Goal: Task Accomplishment & Management: Complete application form

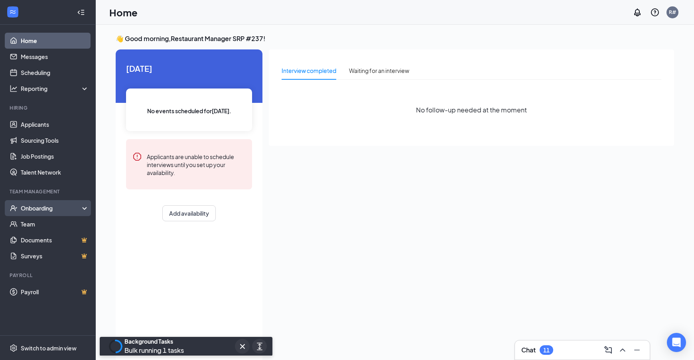
click at [44, 210] on div "Onboarding" at bounding box center [51, 208] width 61 height 8
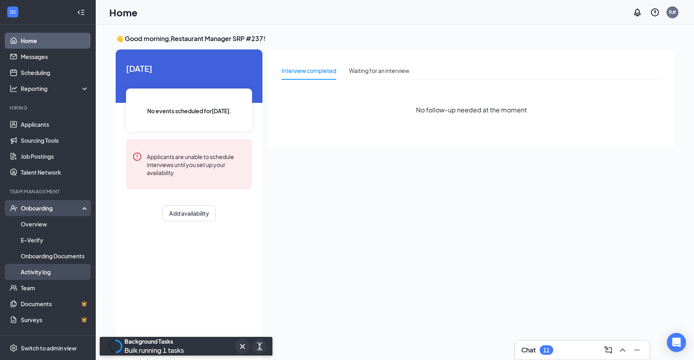
click at [30, 272] on link "Activity log" at bounding box center [55, 272] width 68 height 16
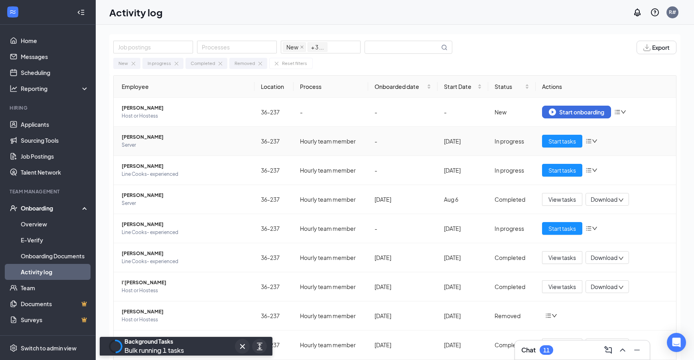
click at [592, 140] on icon "down" at bounding box center [595, 141] width 6 height 6
click at [506, 132] on td "In progress" at bounding box center [511, 141] width 47 height 29
click at [559, 139] on span "Start tasks" at bounding box center [563, 141] width 28 height 9
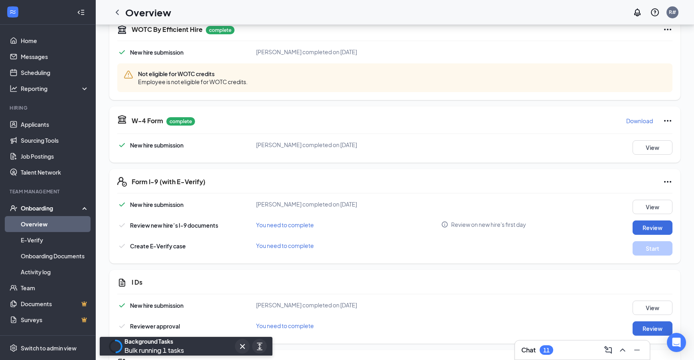
scroll to position [279, 0]
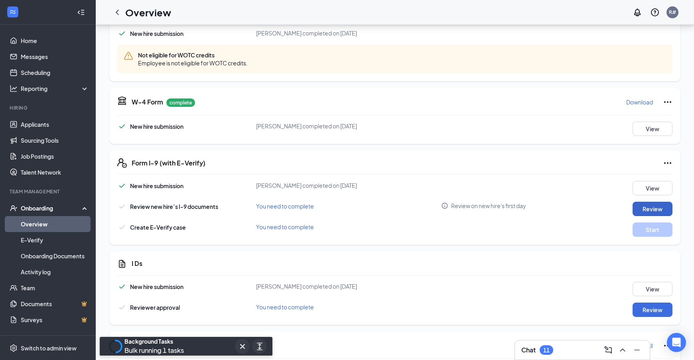
click at [656, 210] on button "Review" at bounding box center [653, 209] width 40 height 14
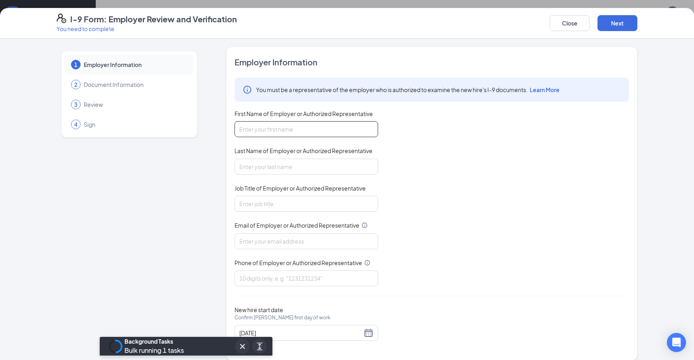
click at [324, 129] on input "First Name of Employer or Authorized Representative" at bounding box center [307, 129] width 144 height 16
type input "[PERSON_NAME]"
click at [277, 167] on input "Last Name of Employer or Authorized Representative" at bounding box center [307, 167] width 144 height 16
type input "[PERSON_NAME]"
click at [283, 203] on input "Job Title of Employer or Authorized Representative" at bounding box center [307, 204] width 144 height 16
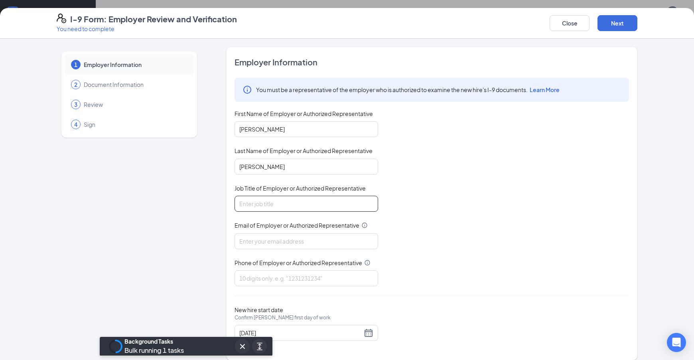
type input "General Manager"
click at [264, 243] on input "Email of Employer or Authorized Representative" at bounding box center [307, 241] width 144 height 16
type input "[EMAIL_ADDRESS][DOMAIN_NAME]"
click at [328, 281] on input "Phone of Employer or Authorized Representative" at bounding box center [307, 279] width 144 height 16
type input "9544536048"
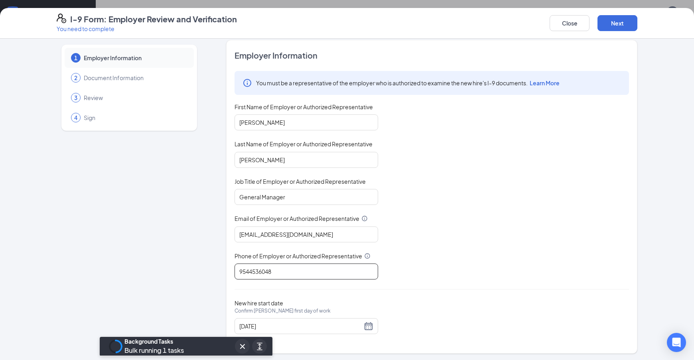
scroll to position [8, 0]
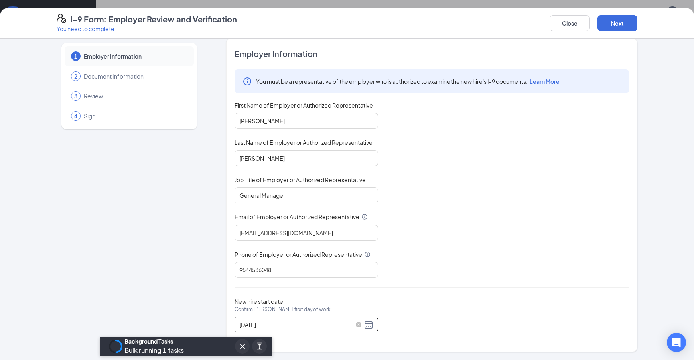
click at [365, 323] on div "[DATE]" at bounding box center [306, 325] width 134 height 10
click at [365, 326] on div "[DATE]" at bounding box center [306, 325] width 134 height 10
click at [454, 325] on div "New hire start date Confirm [PERSON_NAME] first day of work [DATE]" at bounding box center [432, 315] width 395 height 35
click at [613, 19] on button "Next" at bounding box center [618, 23] width 40 height 16
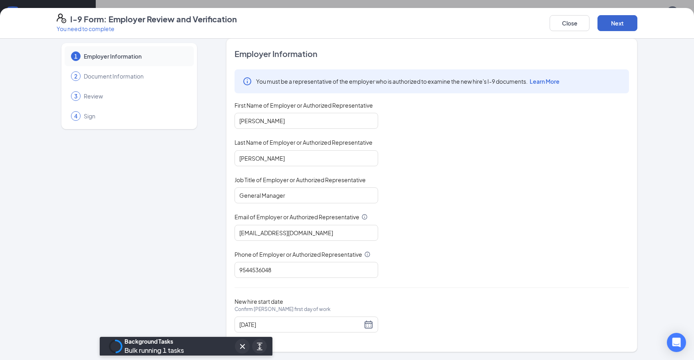
scroll to position [0, 0]
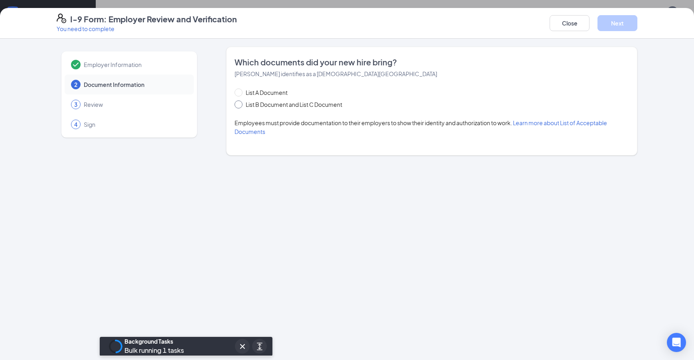
click at [239, 106] on input "List B Document and List C Document" at bounding box center [238, 104] width 6 height 6
radio input "true"
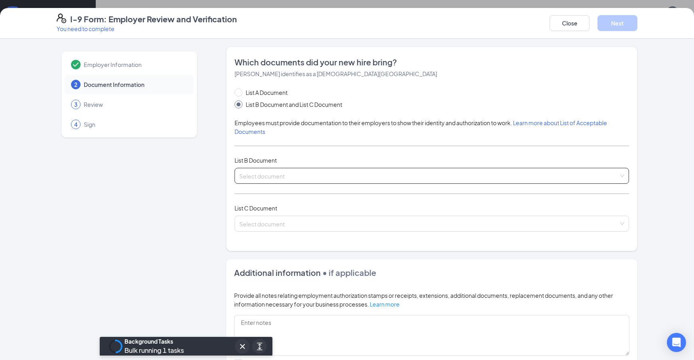
click at [620, 177] on div "Select document" at bounding box center [432, 176] width 395 height 16
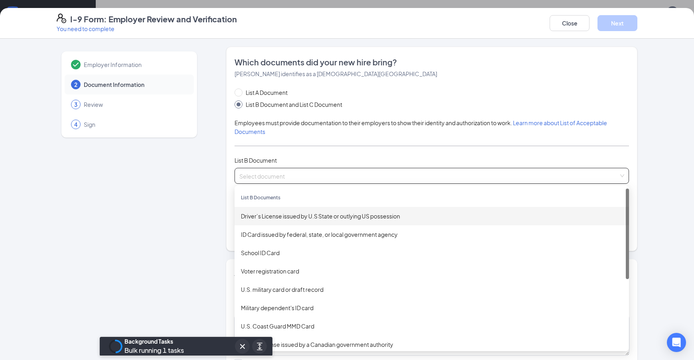
click at [332, 219] on div "Driver’s License issued by U.S State or outlying US possession" at bounding box center [432, 216] width 382 height 9
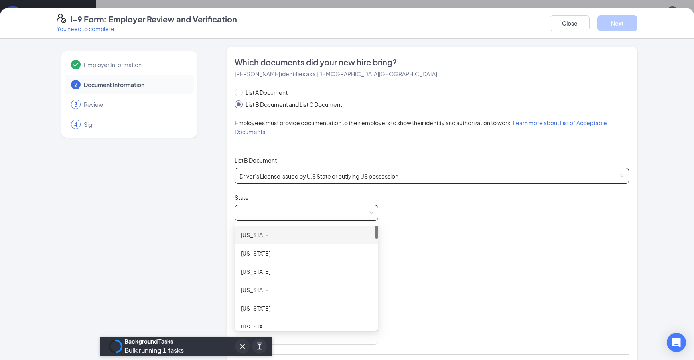
click at [368, 214] on span at bounding box center [306, 213] width 134 height 15
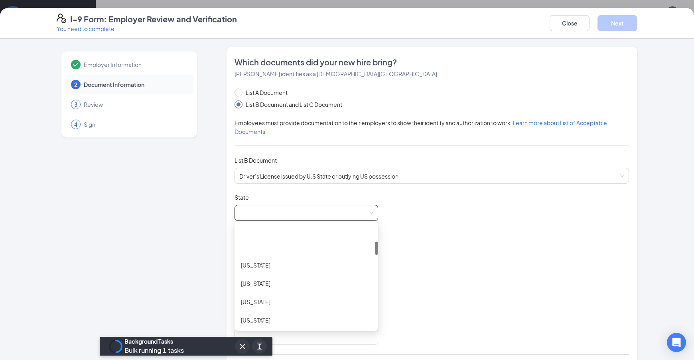
scroll to position [120, 0]
click at [249, 319] on div "[US_STATE]" at bounding box center [306, 317] width 131 height 9
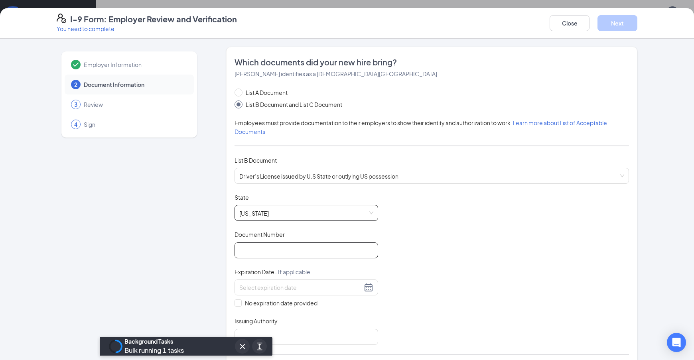
click at [265, 249] on input "Document Number" at bounding box center [307, 251] width 144 height 16
type input "054918626"
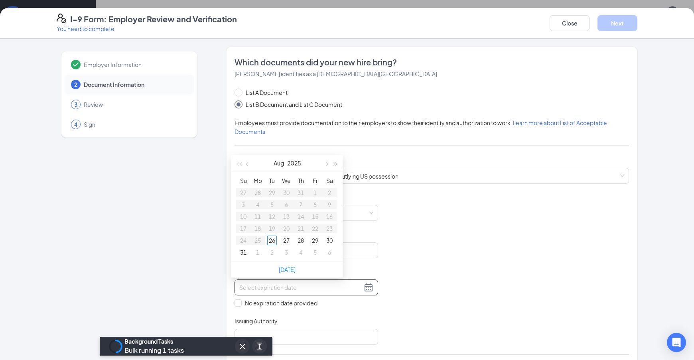
click at [351, 289] on input at bounding box center [300, 287] width 123 height 9
click at [328, 165] on button "button" at bounding box center [326, 163] width 9 height 16
click at [334, 163] on span "button" at bounding box center [336, 164] width 4 height 4
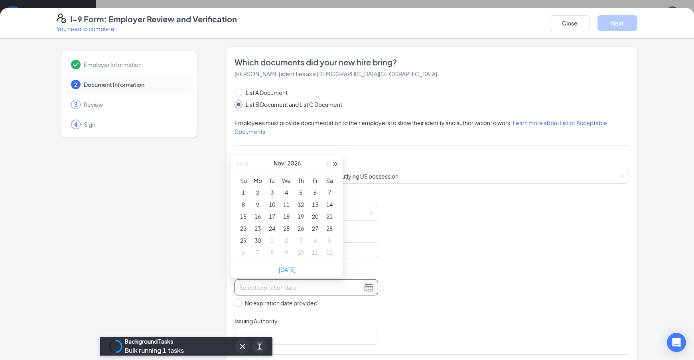
click at [334, 163] on span "button" at bounding box center [336, 164] width 4 height 4
click at [328, 164] on span "button" at bounding box center [326, 164] width 4 height 4
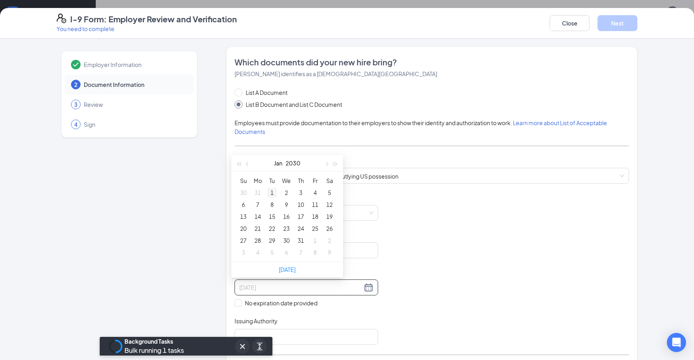
click at [273, 193] on div "1" at bounding box center [272, 193] width 10 height 10
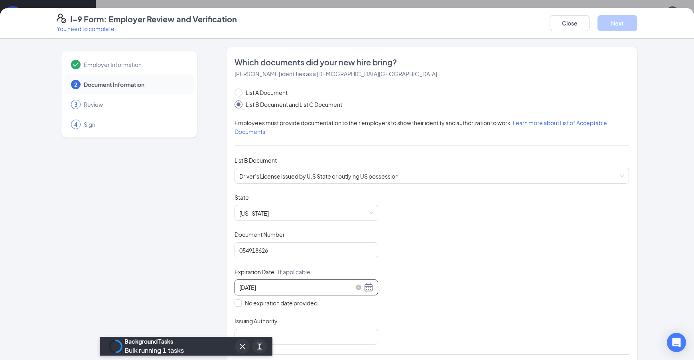
click at [367, 289] on div "[DATE]" at bounding box center [306, 288] width 134 height 10
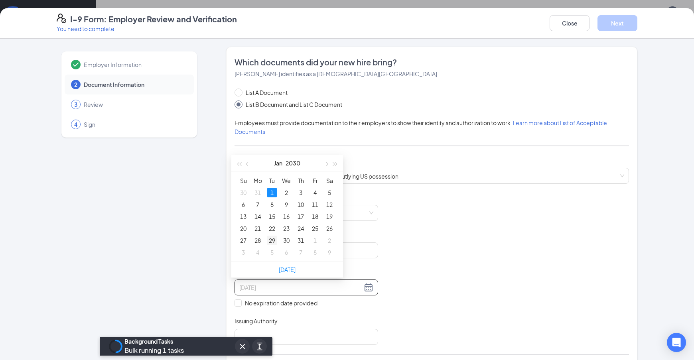
click at [271, 241] on div "29" at bounding box center [272, 241] width 10 height 10
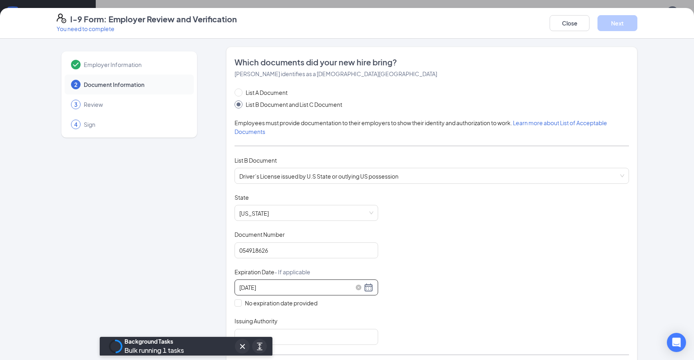
click at [364, 289] on div "[DATE]" at bounding box center [306, 288] width 134 height 10
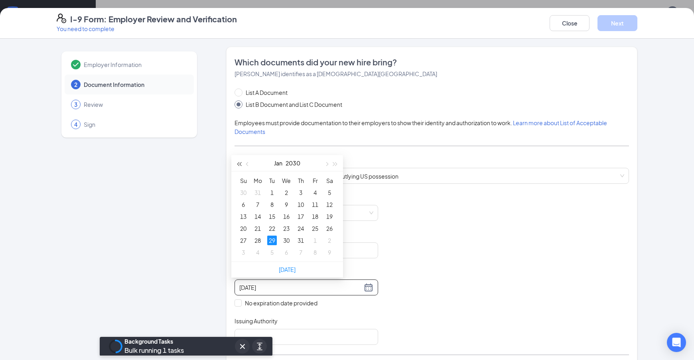
click at [240, 164] on span "button" at bounding box center [239, 164] width 4 height 4
type input "[DATE]"
click at [256, 239] on div "29" at bounding box center [258, 241] width 10 height 10
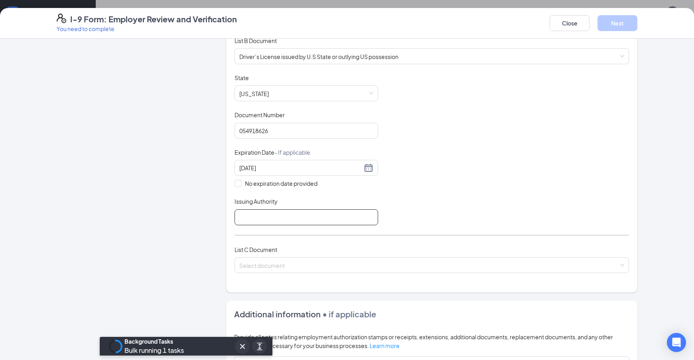
click at [259, 218] on input "Issuing Authority" at bounding box center [307, 217] width 144 height 16
type input "[US_STATE]"
click at [260, 265] on input "search" at bounding box center [428, 264] width 379 height 12
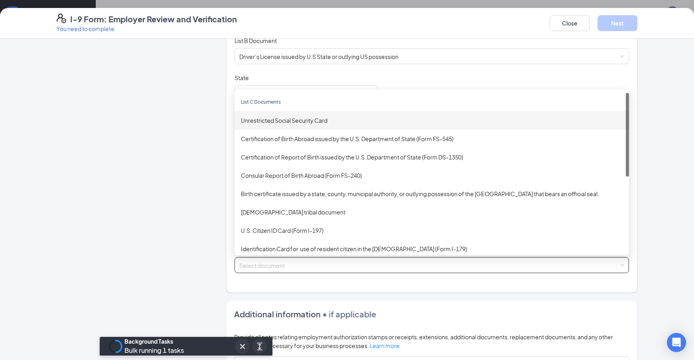
click at [306, 119] on div "Unrestricted Social Security Card" at bounding box center [432, 120] width 382 height 9
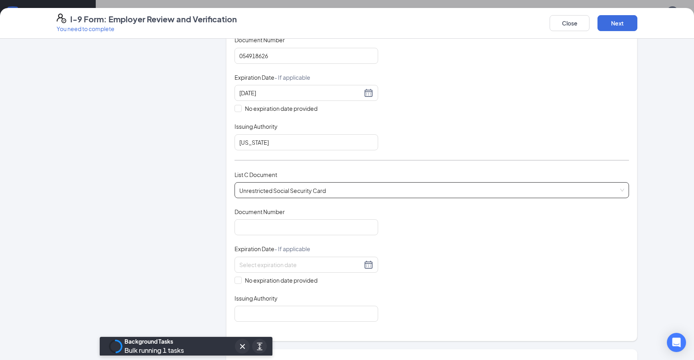
scroll to position [200, 0]
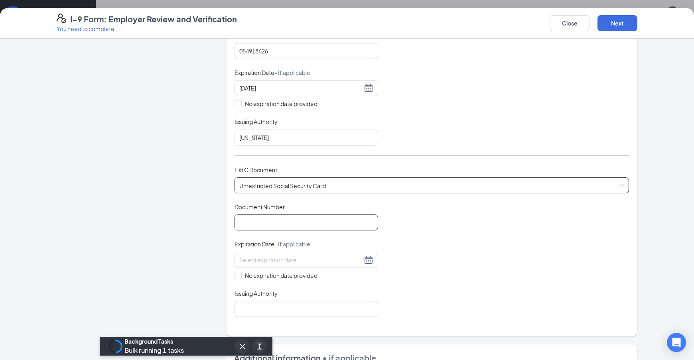
click at [284, 222] on input "Document Number" at bounding box center [307, 223] width 144 height 16
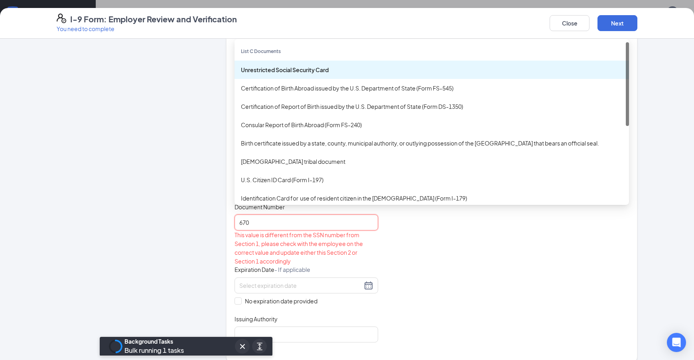
click at [618, 184] on div "Unrestricted Social Security Card Unrestricted Social Security Card Certificati…" at bounding box center [432, 186] width 395 height 16
click at [320, 66] on div "Unrestricted Social Security Card" at bounding box center [432, 69] width 382 height 9
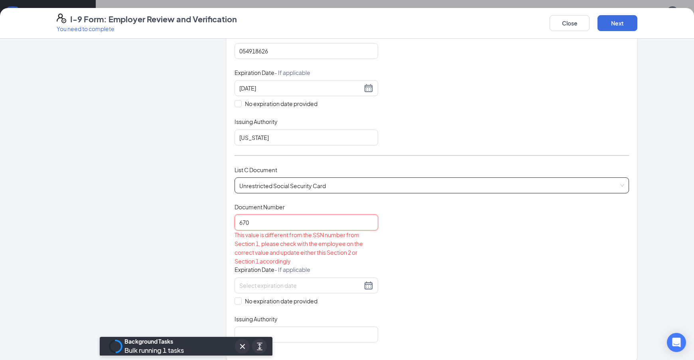
click at [255, 224] on input "670" at bounding box center [307, 223] width 144 height 16
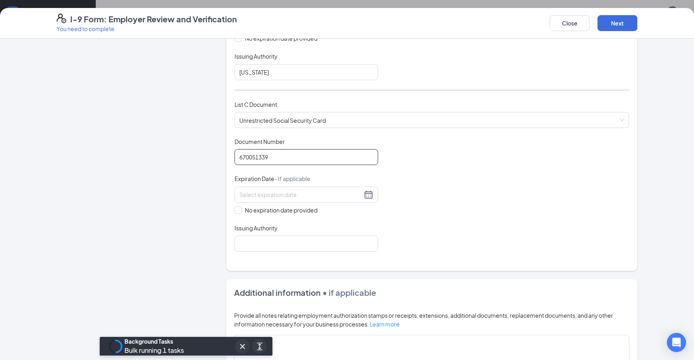
scroll to position [279, 0]
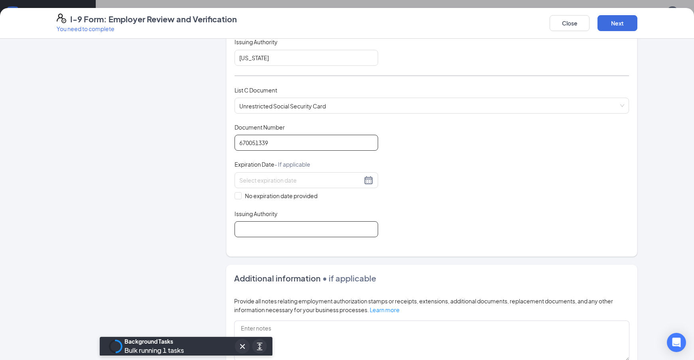
type input "670051339"
click at [247, 227] on input "Issuing Authority" at bounding box center [307, 229] width 144 height 16
type input "[GEOGRAPHIC_DATA]"
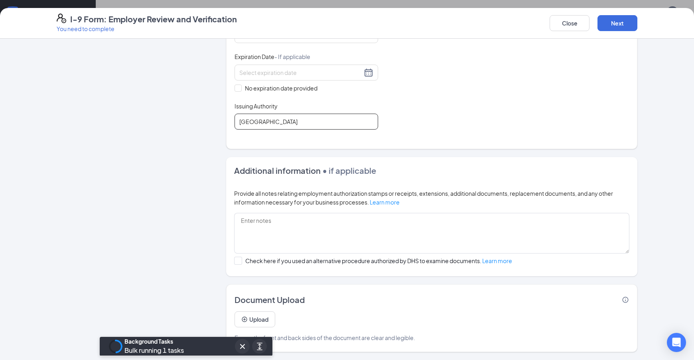
scroll to position [447, 0]
click at [615, 22] on button "Next" at bounding box center [618, 23] width 40 height 16
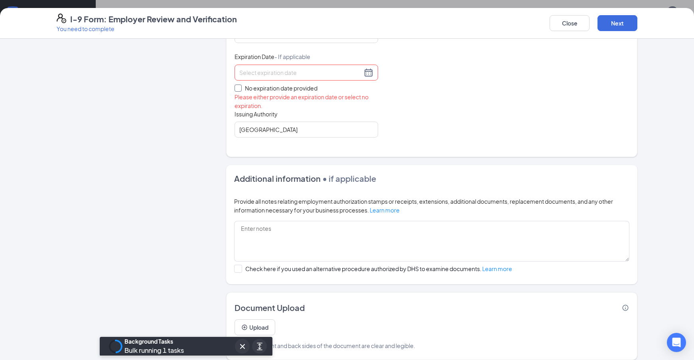
click at [236, 89] on input "No expiration date provided" at bounding box center [238, 88] width 6 height 6
checkbox input "true"
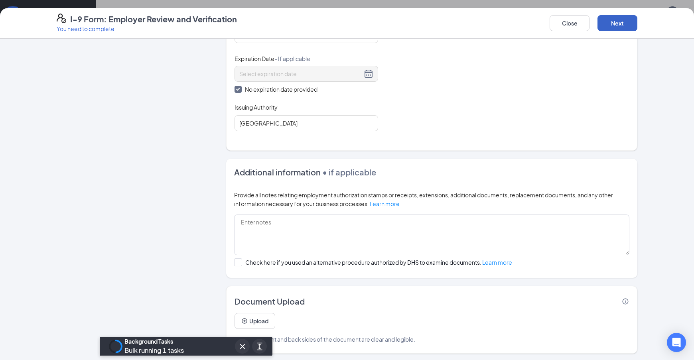
click at [613, 21] on button "Next" at bounding box center [618, 23] width 40 height 16
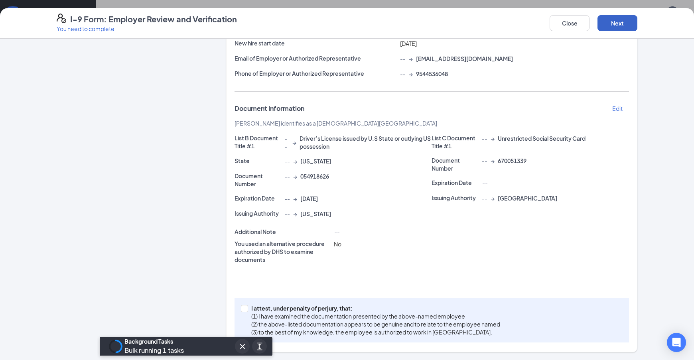
scroll to position [103, 0]
click at [242, 309] on input "I attest, under penalty of [PERSON_NAME], that: (1) I have examined the documen…" at bounding box center [244, 308] width 6 height 6
checkbox input "true"
click at [622, 24] on button "Next" at bounding box center [618, 23] width 40 height 16
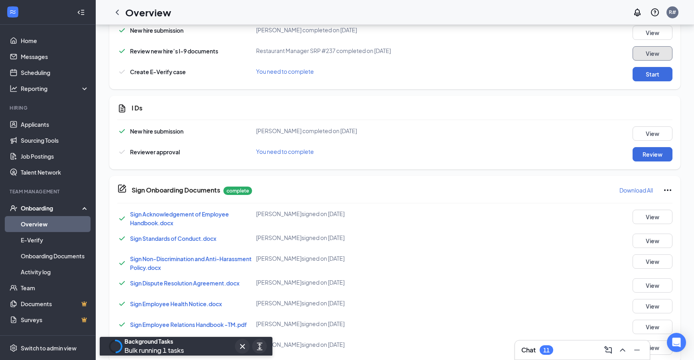
scroll to position [447, 0]
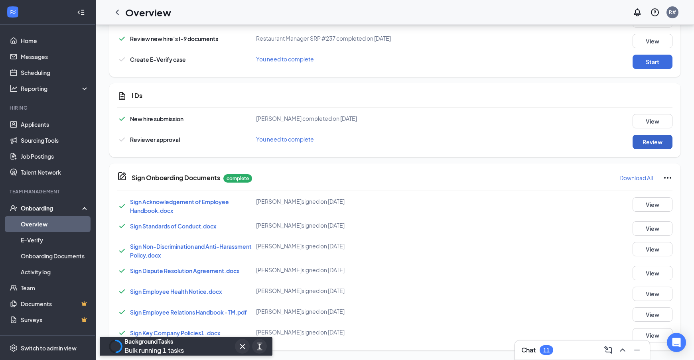
click at [642, 144] on button "Review" at bounding box center [653, 142] width 40 height 14
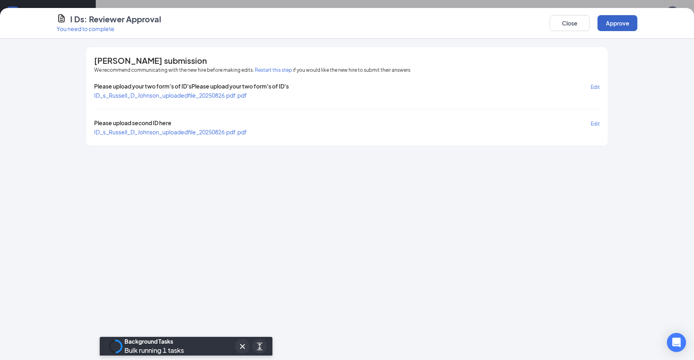
click at [617, 26] on button "Approve" at bounding box center [618, 23] width 40 height 16
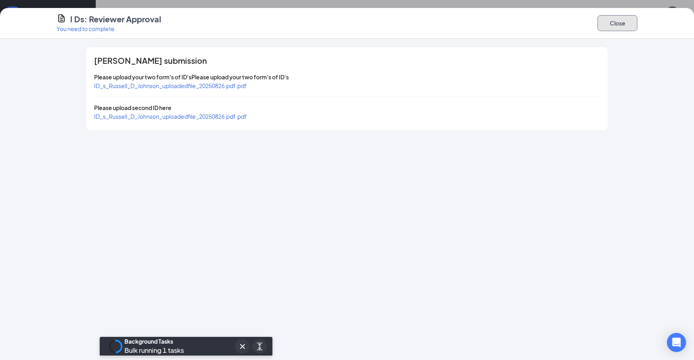
click at [633, 23] on button "Close" at bounding box center [618, 23] width 40 height 16
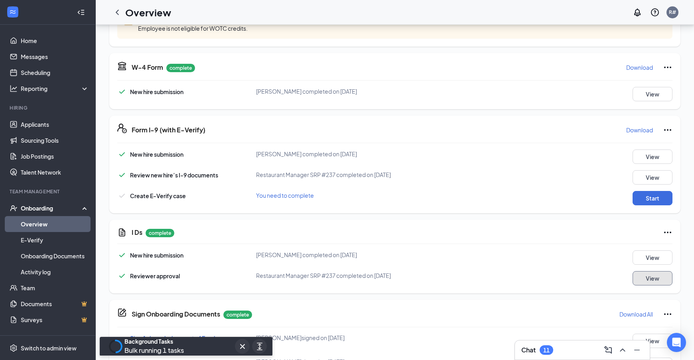
scroll to position [291, 0]
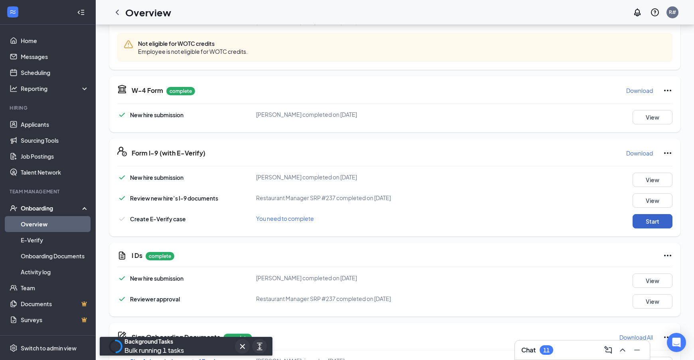
click at [655, 224] on button "Start" at bounding box center [653, 221] width 40 height 14
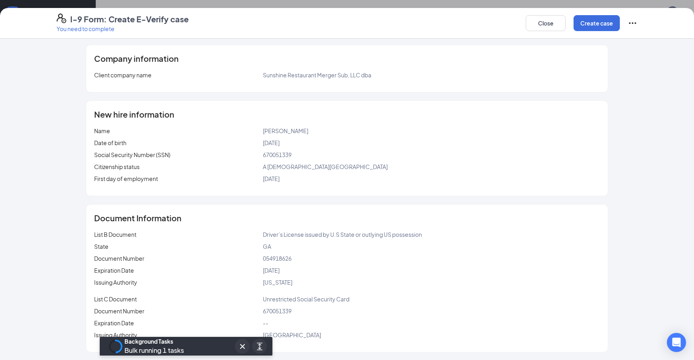
scroll to position [34, 0]
